Goal: Task Accomplishment & Management: Use online tool/utility

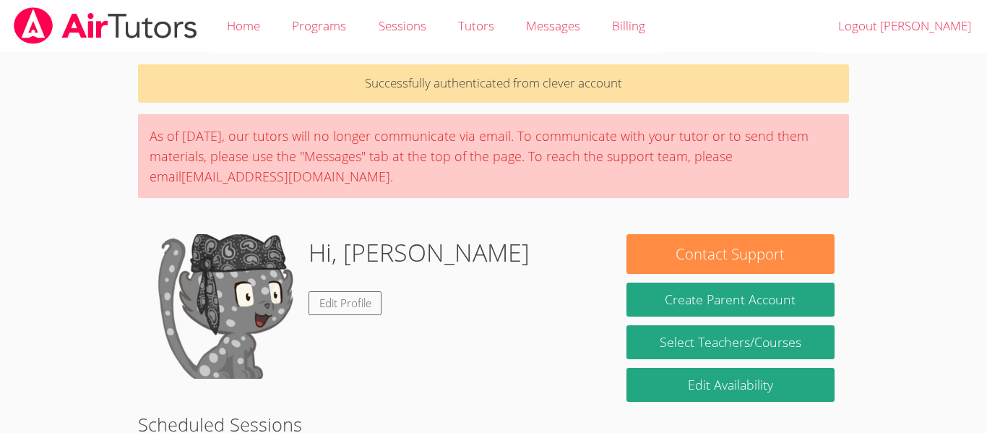
scroll to position [370, 0]
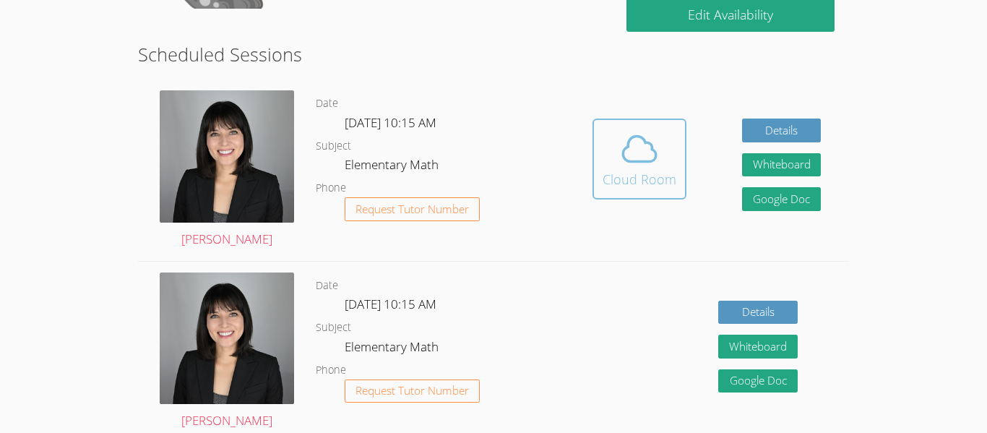
click at [671, 173] on div "Cloud Room" at bounding box center [640, 179] width 74 height 20
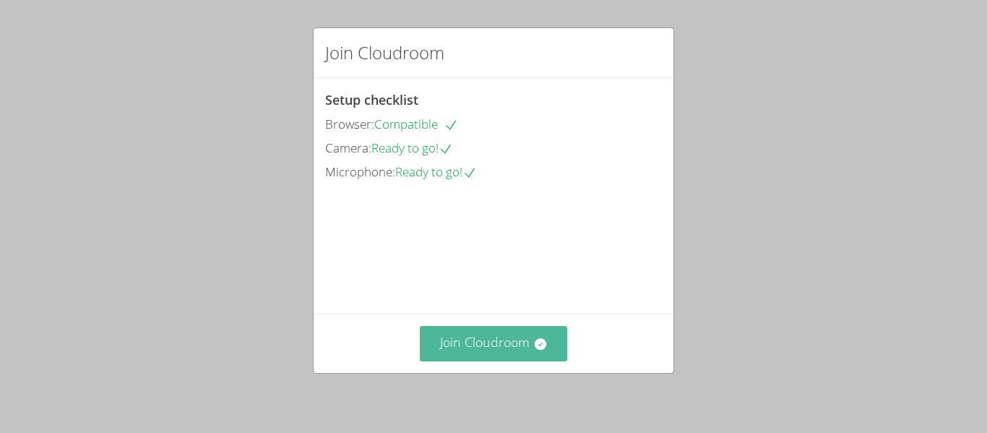
click at [522, 353] on button "Join Cloudroom" at bounding box center [494, 343] width 148 height 35
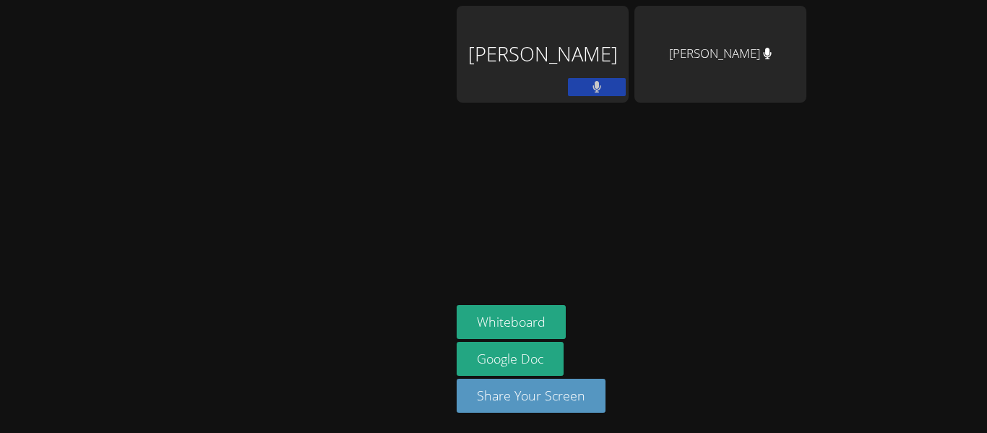
click at [573, 94] on button at bounding box center [597, 87] width 58 height 18
click at [575, 92] on button at bounding box center [597, 87] width 58 height 18
